Goal: Navigation & Orientation: Find specific page/section

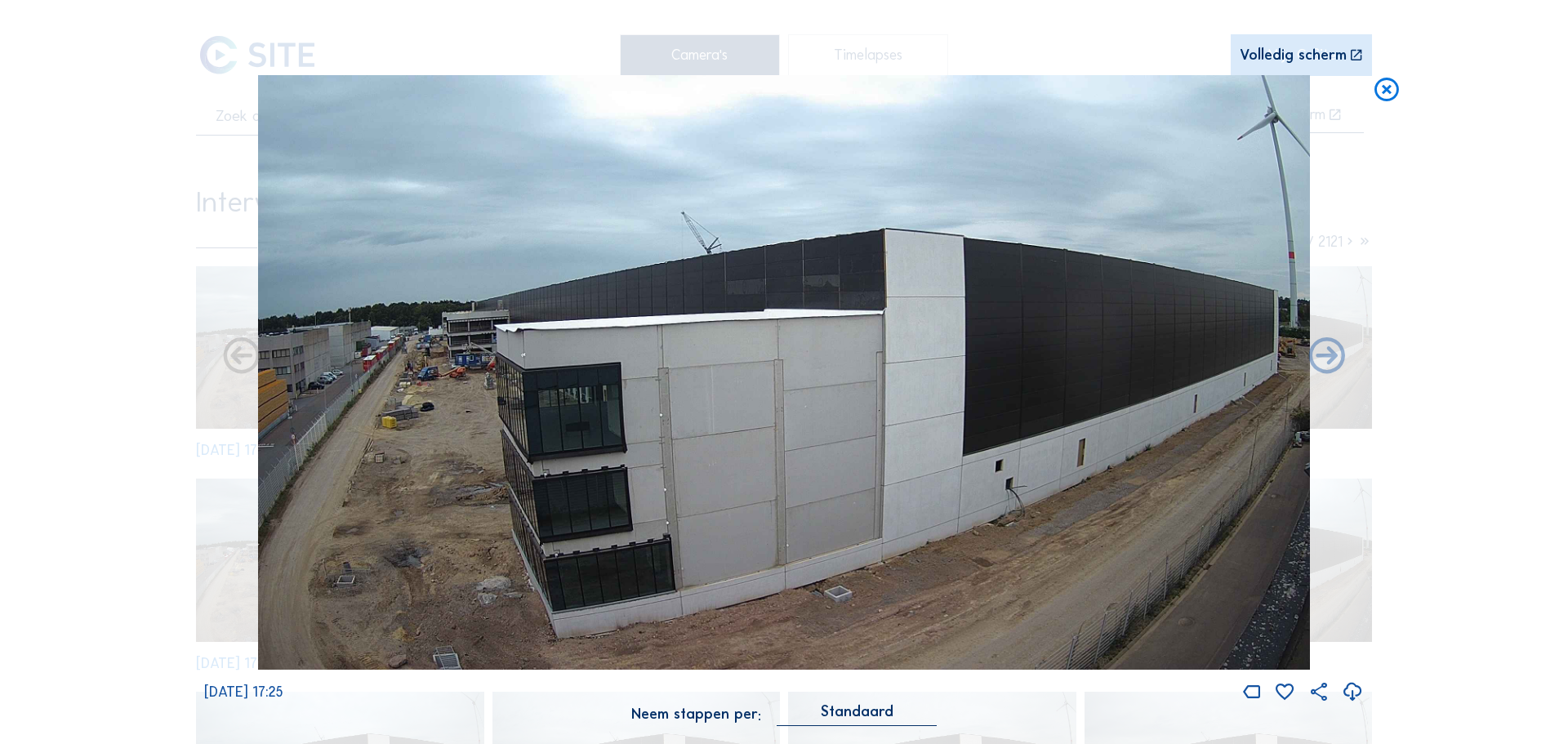
click at [1387, 88] on icon at bounding box center [1387, 90] width 29 height 30
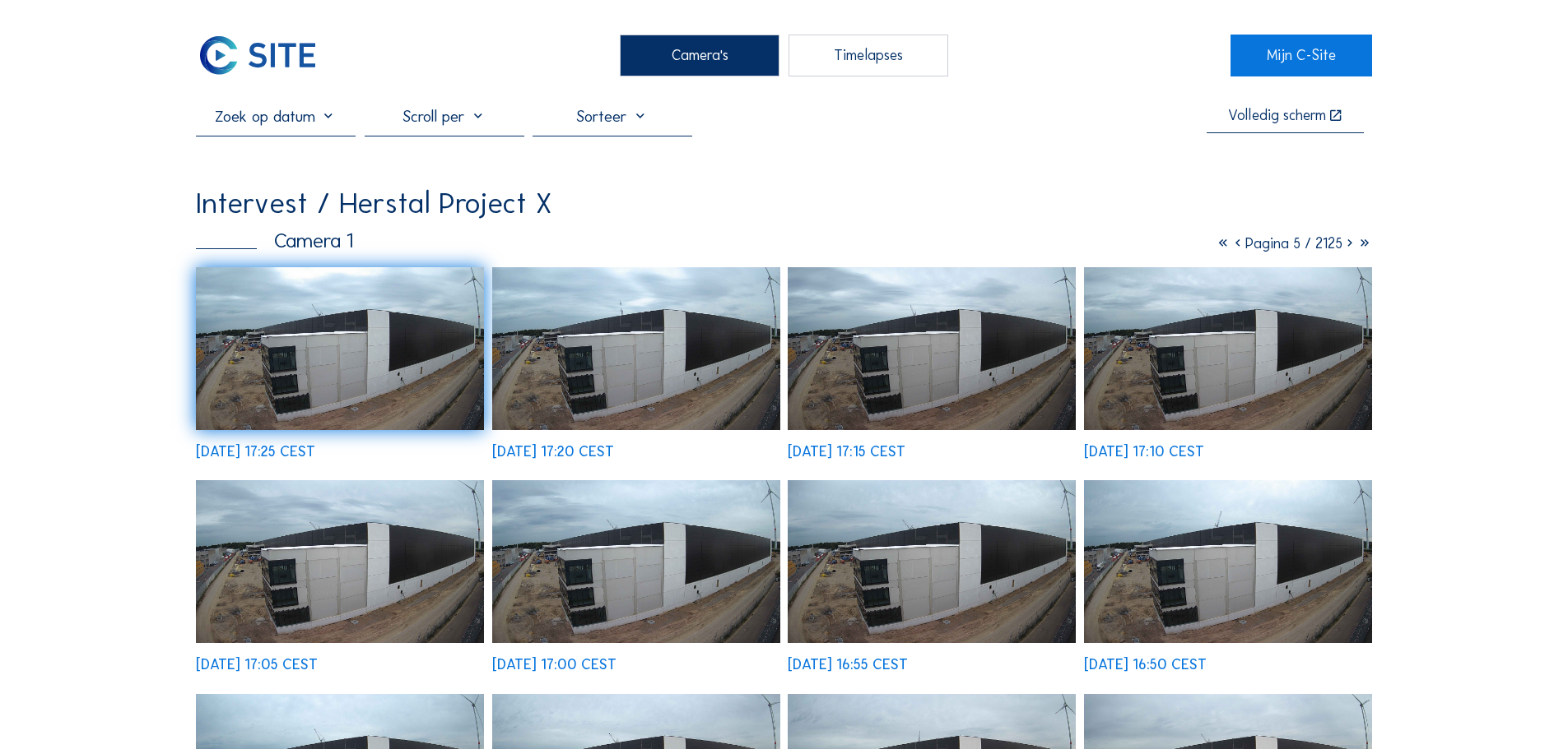
click at [338, 312] on img at bounding box center [340, 349] width 288 height 163
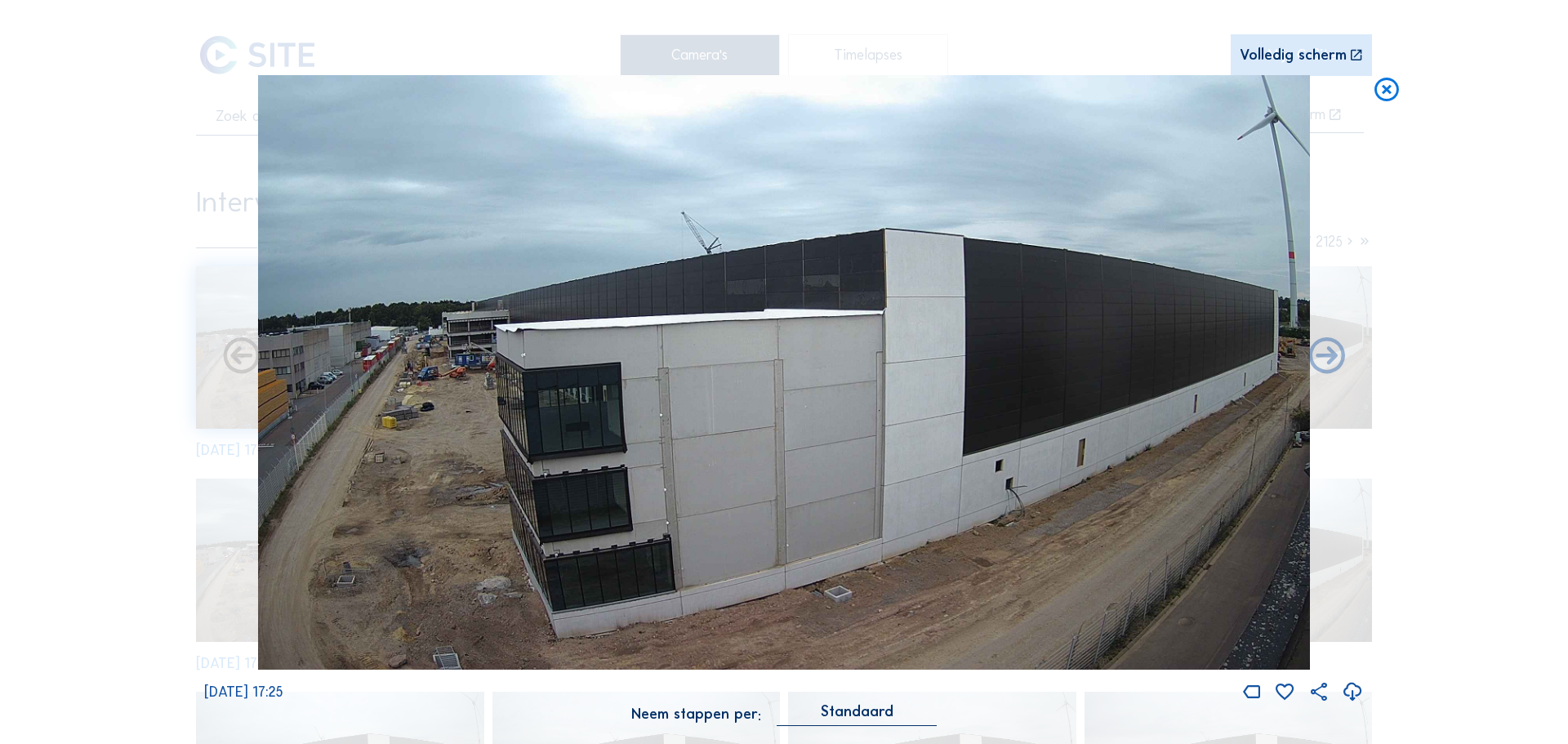
click at [1400, 85] on icon at bounding box center [1387, 90] width 29 height 30
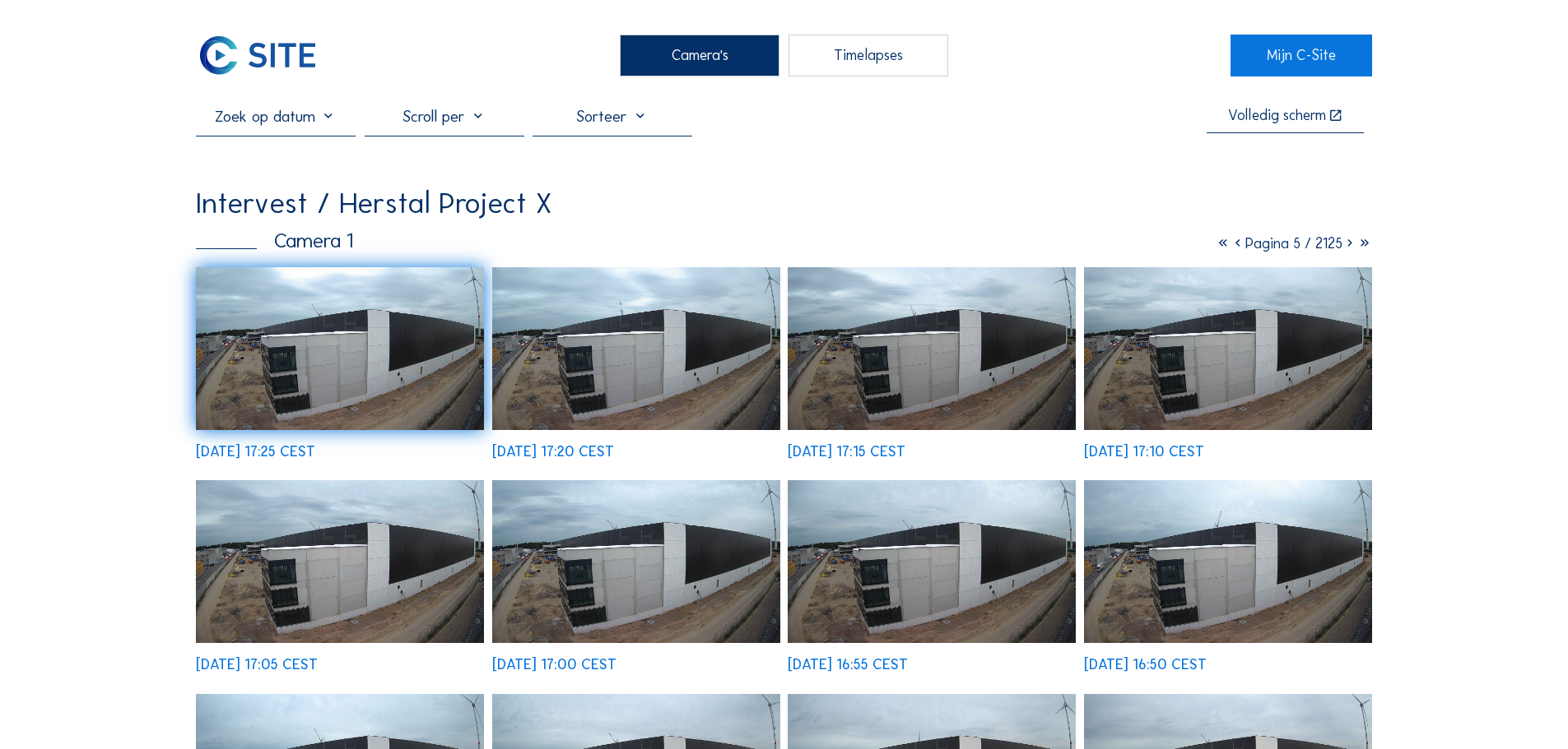
click at [749, 63] on div "Camera's" at bounding box center [700, 55] width 160 height 41
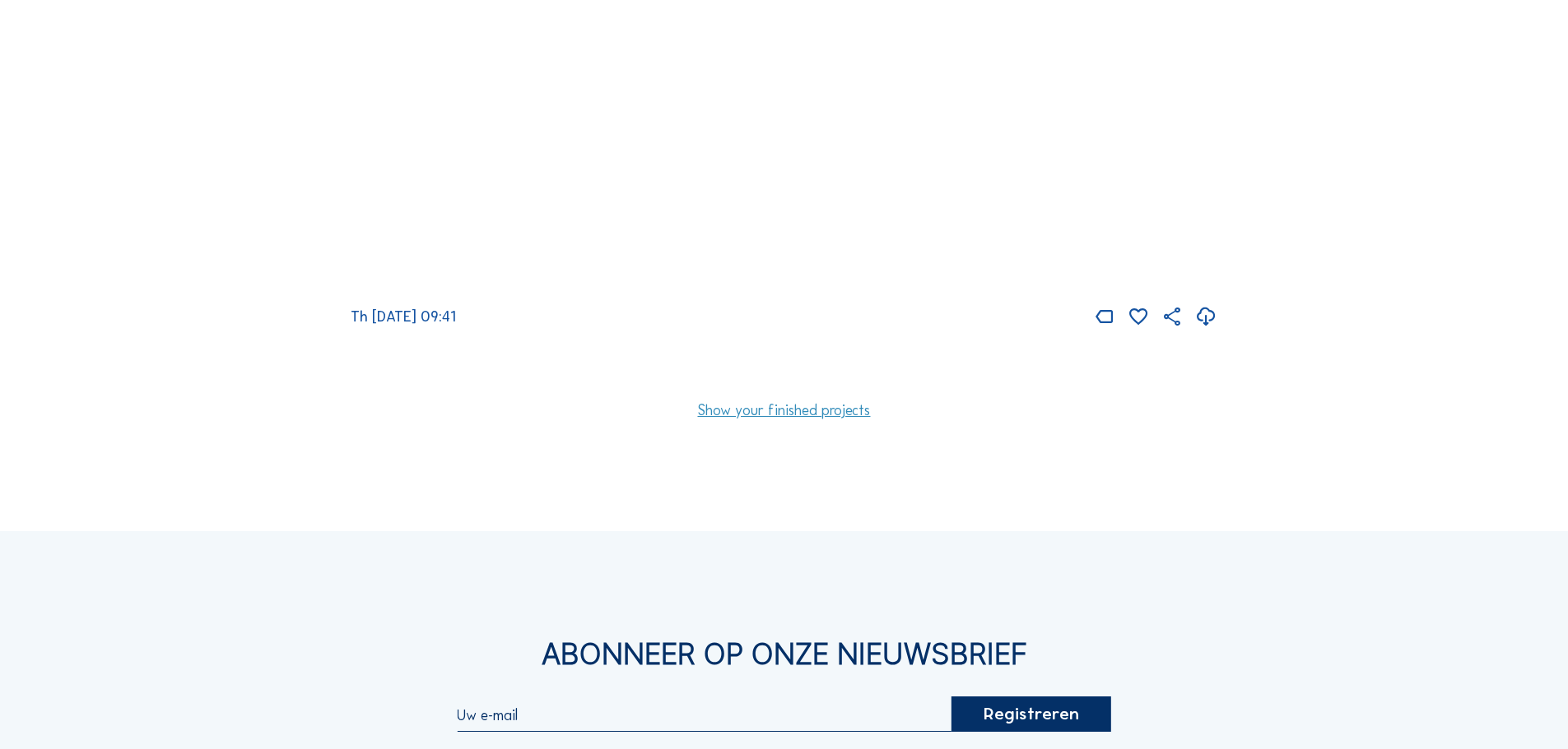
scroll to position [866, 0]
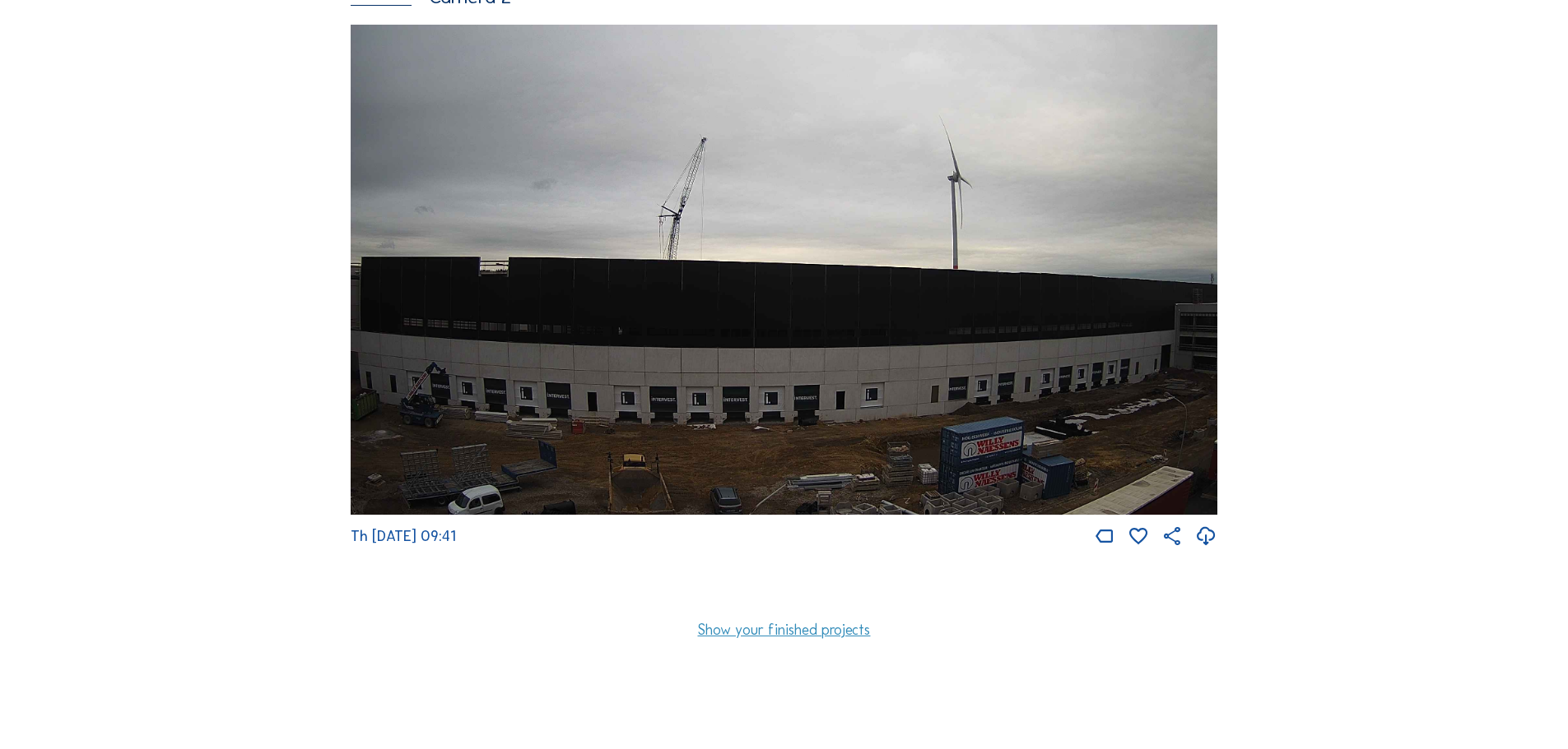
click at [630, 335] on img at bounding box center [784, 270] width 866 height 491
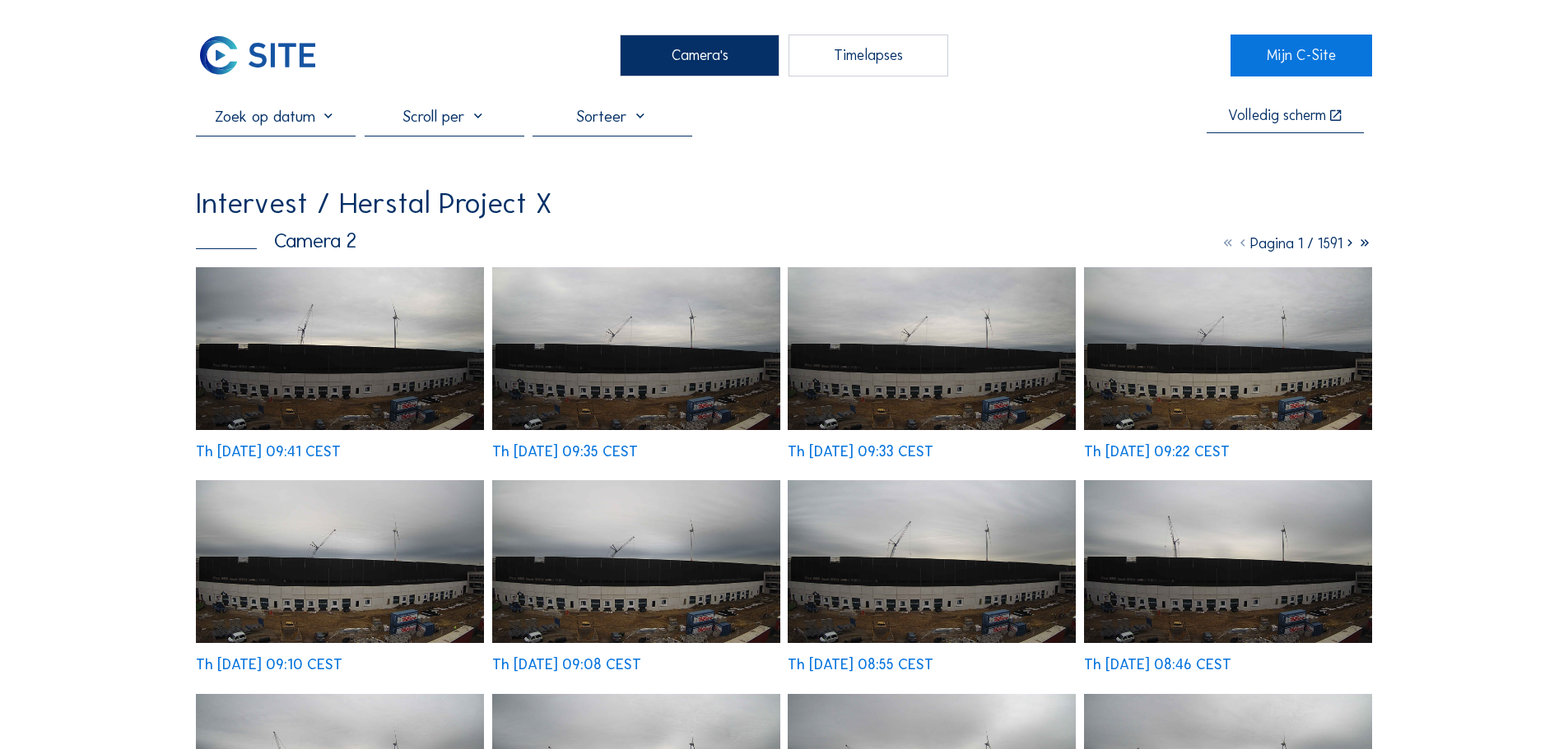
click at [455, 378] on img at bounding box center [340, 349] width 288 height 163
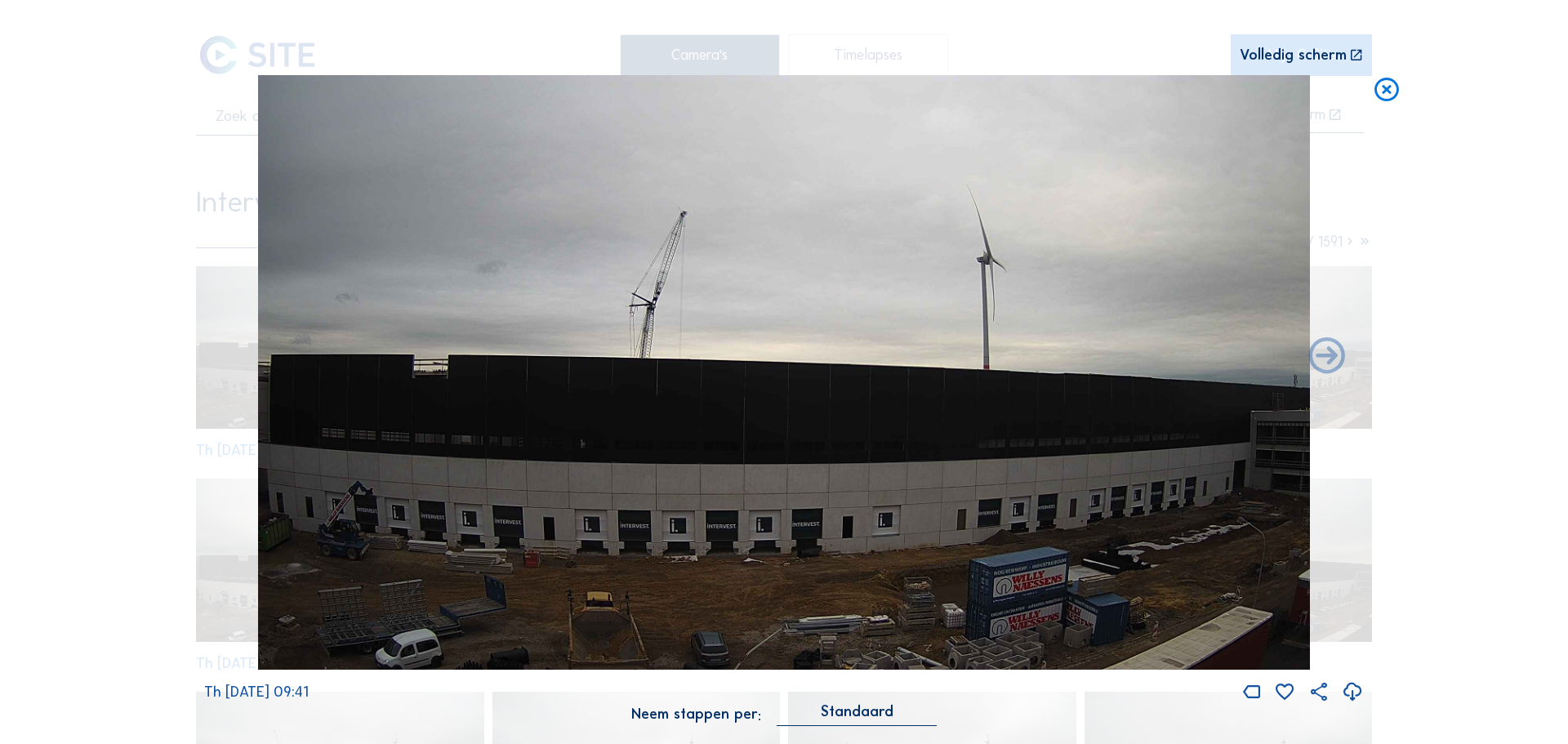
click at [1384, 92] on icon at bounding box center [1387, 90] width 29 height 30
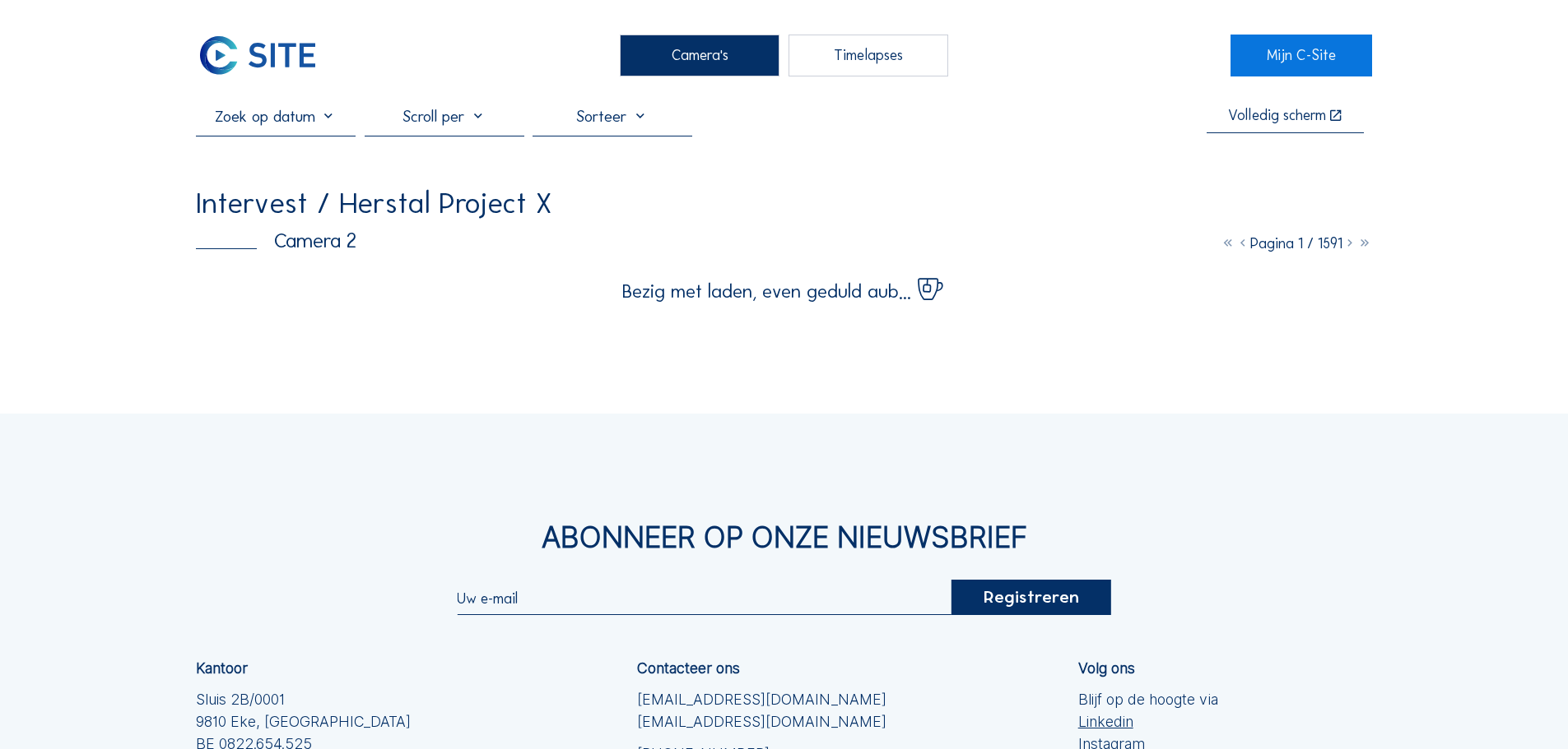
click at [711, 65] on div "Camera's" at bounding box center [700, 55] width 160 height 41
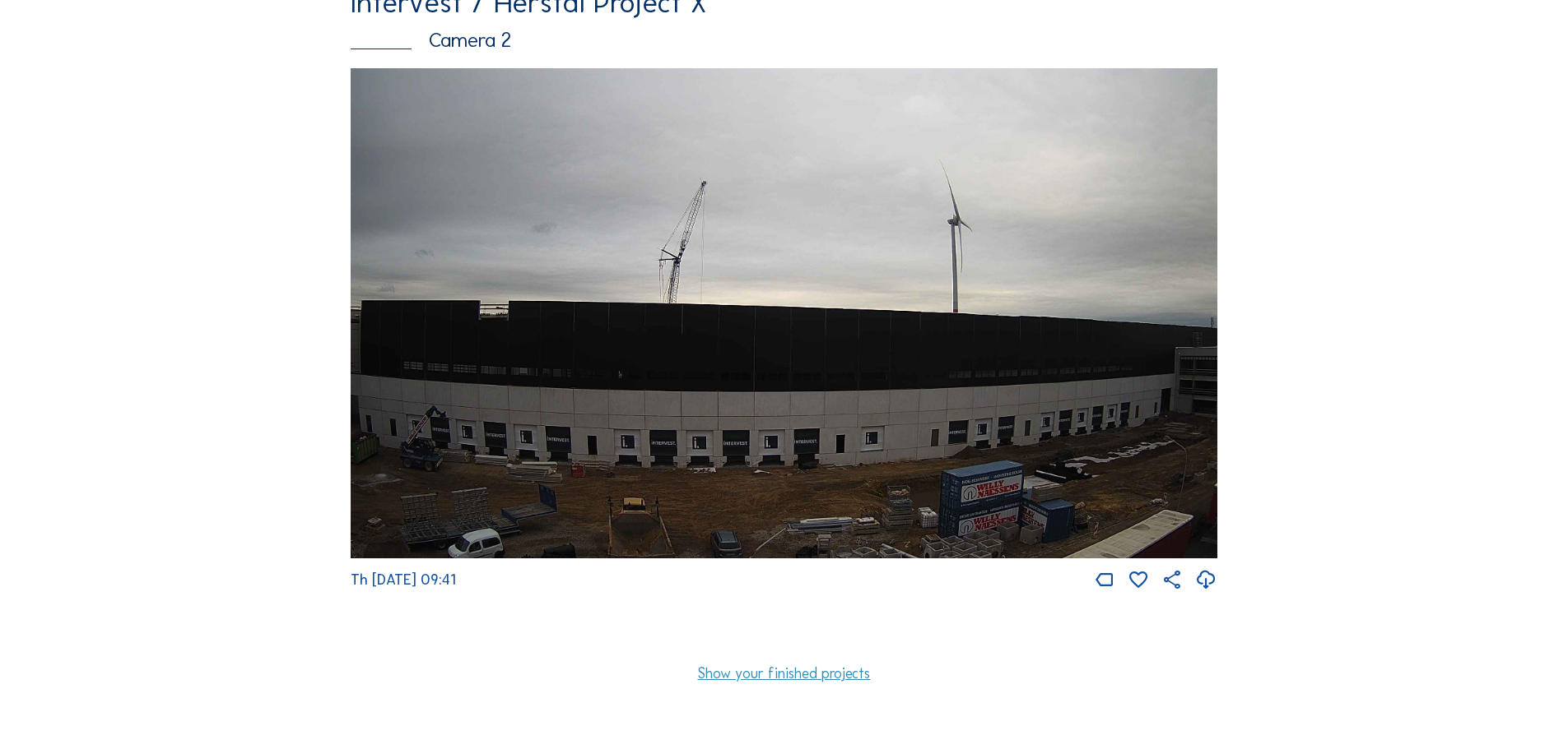
scroll to position [740, 0]
